Goal: Find specific page/section: Find specific page/section

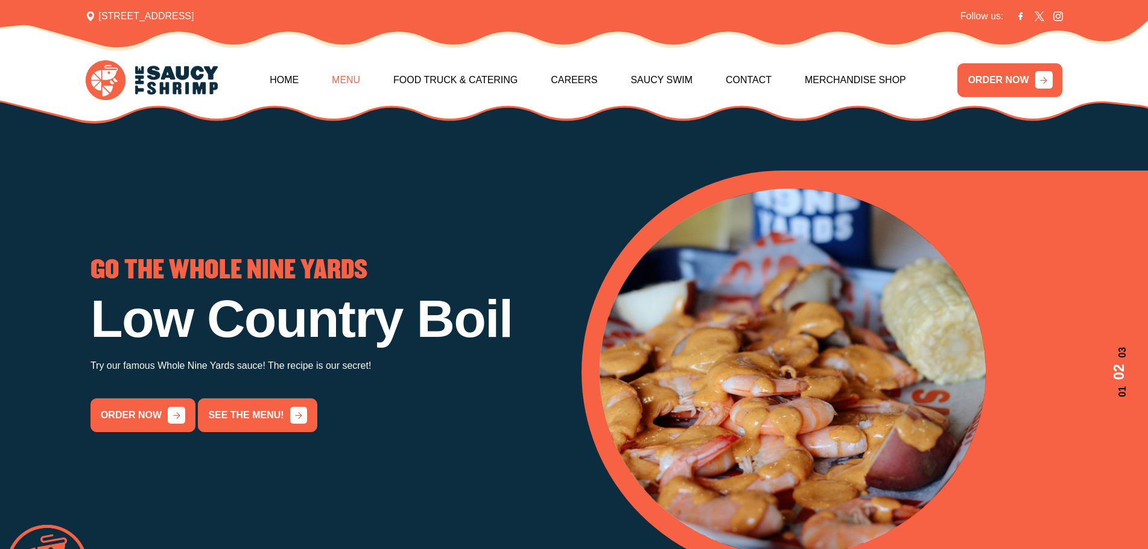
click at [360, 74] on link "Menu" at bounding box center [346, 80] width 28 height 52
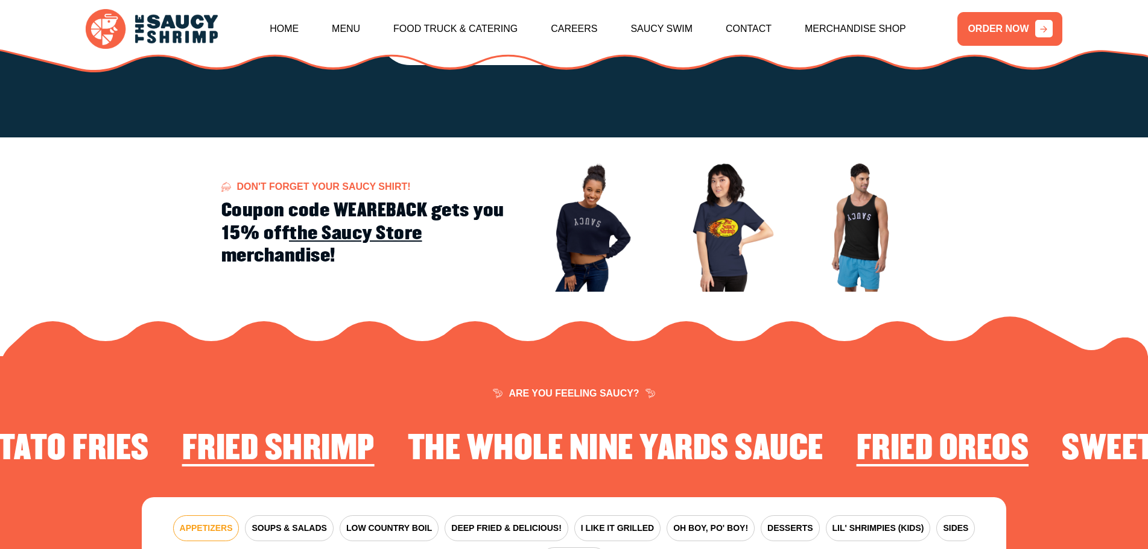
scroll to position [1771, 0]
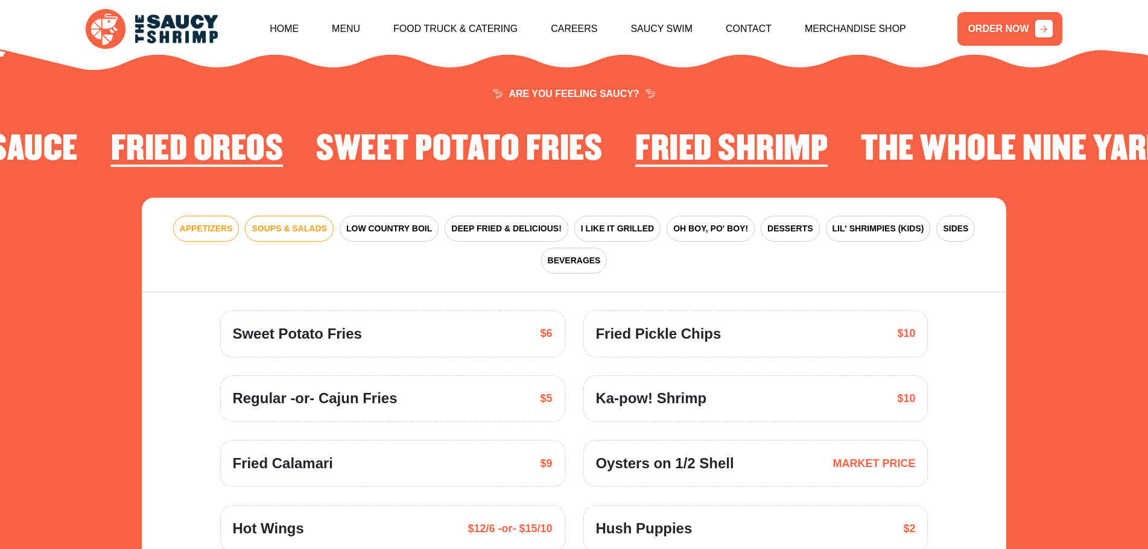
click at [283, 223] on span "SOUPS & SALADS" at bounding box center [288, 229] width 75 height 13
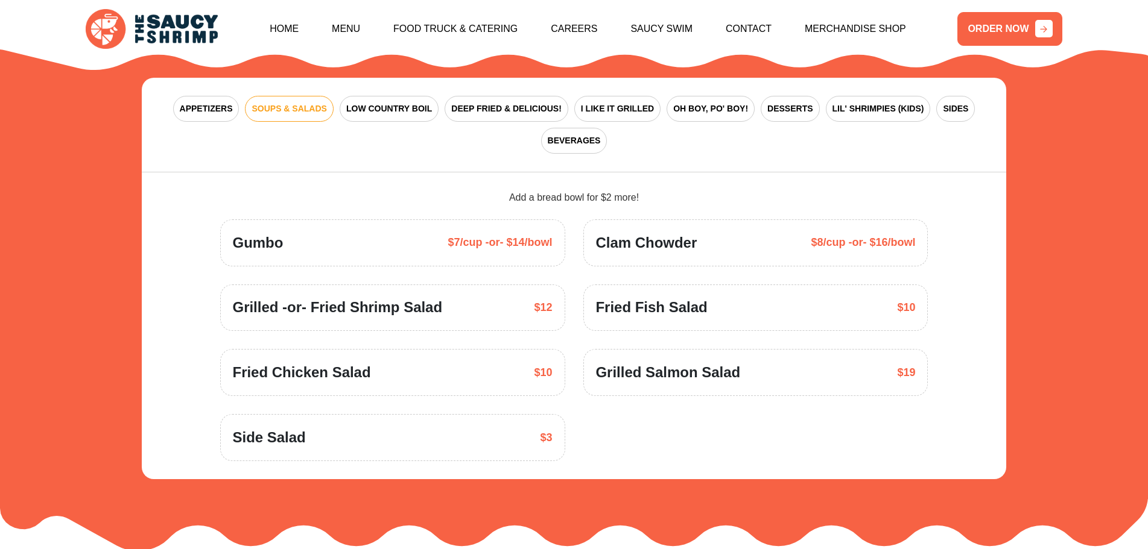
scroll to position [1891, 0]
click at [224, 101] on button "APPETIZERS" at bounding box center [206, 108] width 66 height 26
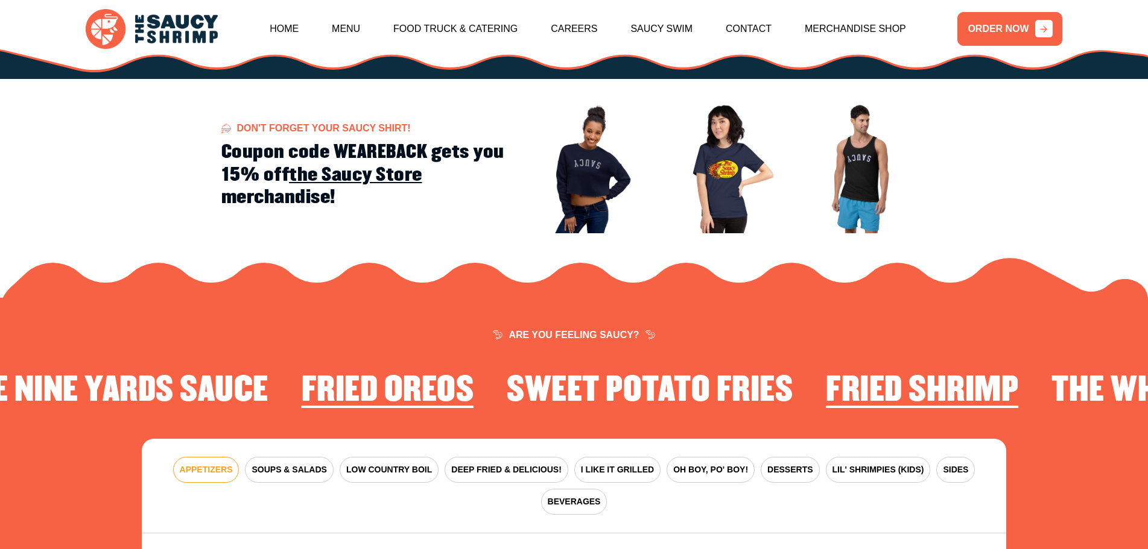
scroll to position [1771, 0]
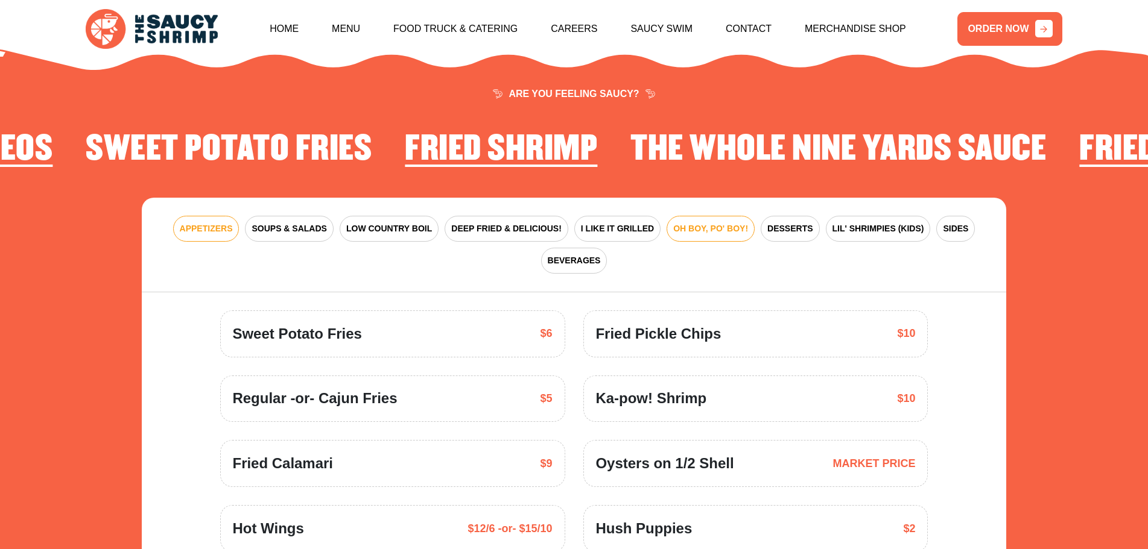
click at [673, 223] on span "OH BOY, PO' BOY!" at bounding box center [710, 229] width 75 height 13
